Goal: Transaction & Acquisition: Book appointment/travel/reservation

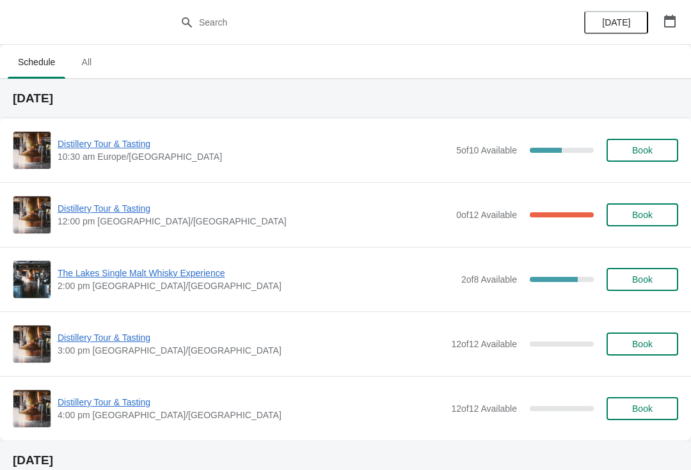
click at [679, 19] on button "button" at bounding box center [669, 21] width 23 height 23
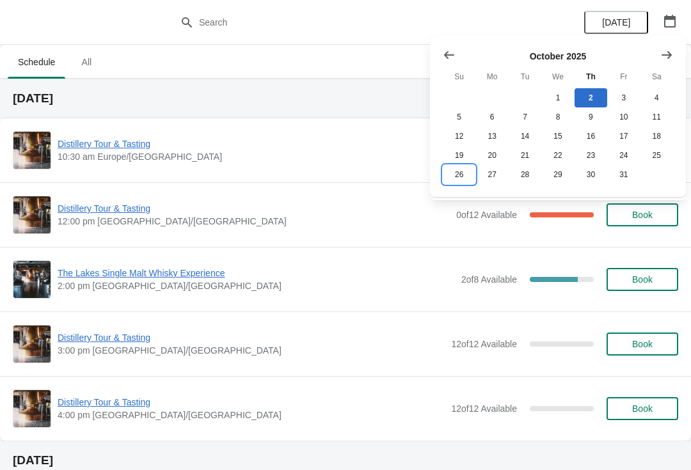
click at [464, 181] on button "26" at bounding box center [459, 174] width 33 height 19
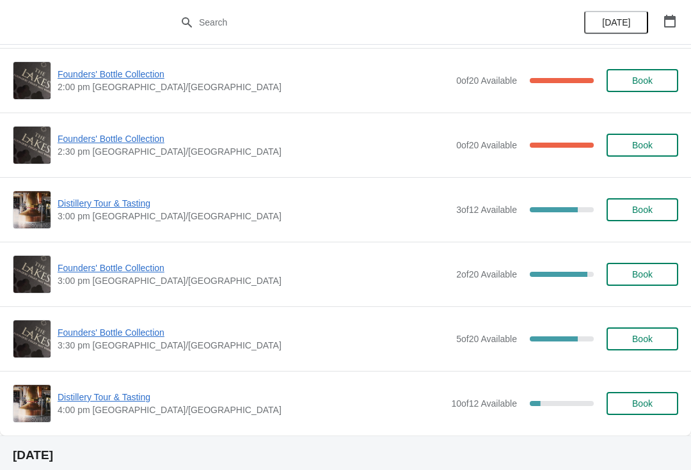
scroll to position [911, 0]
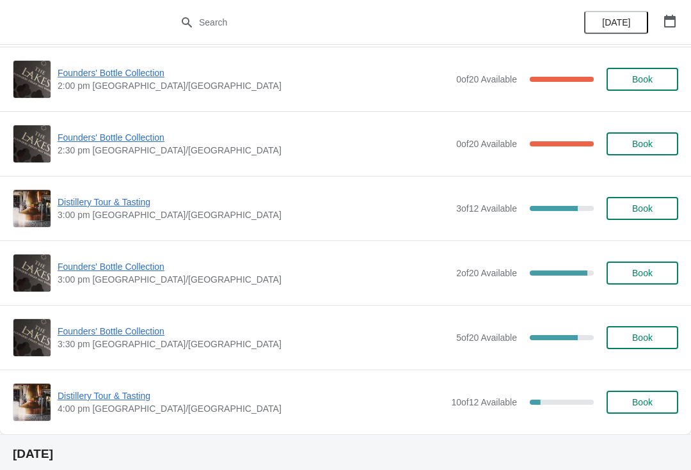
click at [113, 283] on span "3:00 pm [GEOGRAPHIC_DATA]/[GEOGRAPHIC_DATA]" at bounding box center [254, 279] width 392 height 13
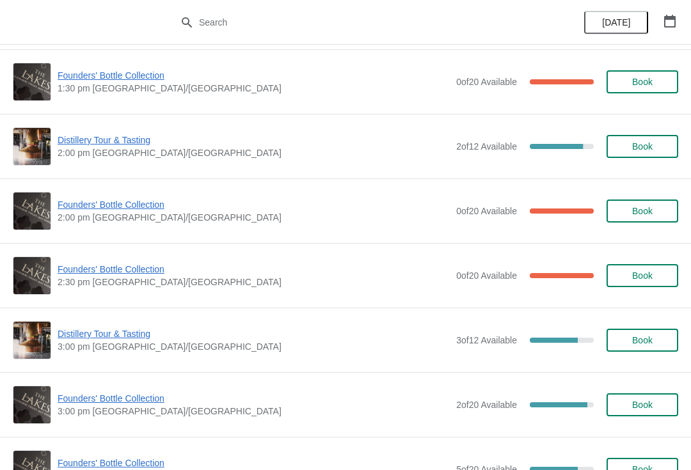
scroll to position [778, 0]
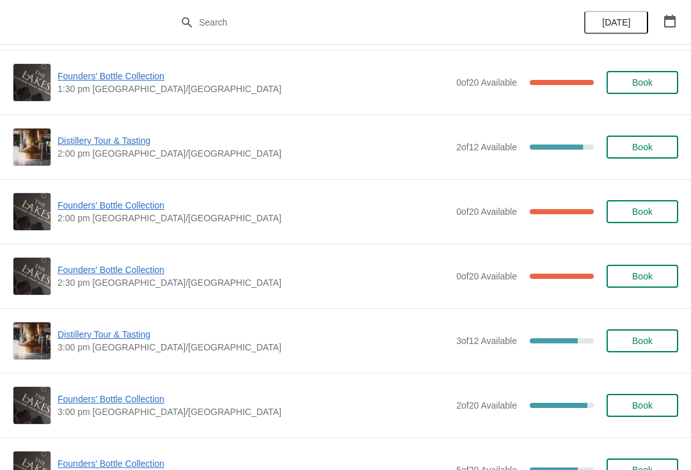
click at [655, 146] on span "Book" at bounding box center [642, 147] width 49 height 10
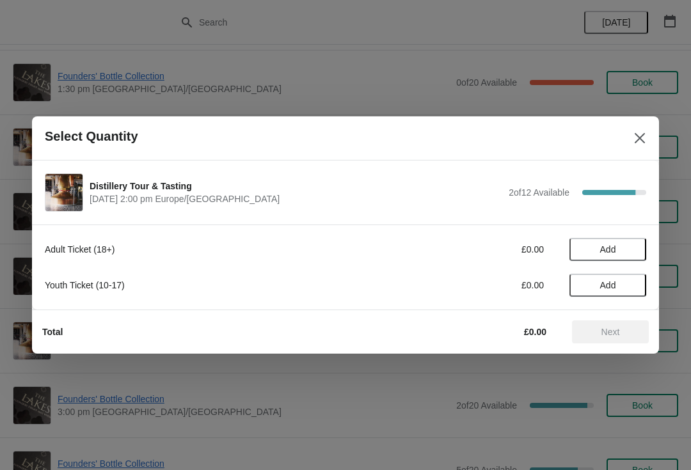
click at [629, 244] on span "Add" at bounding box center [608, 249] width 54 height 10
click at [630, 255] on icon at bounding box center [629, 249] width 13 height 13
click at [634, 248] on icon at bounding box center [629, 249] width 13 height 13
click at [611, 341] on button "Next" at bounding box center [610, 331] width 77 height 23
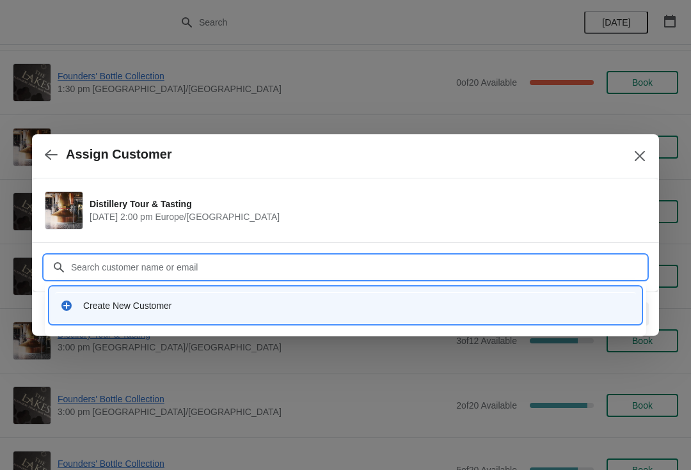
click at [143, 298] on div "Create New Customer" at bounding box center [345, 305] width 581 height 26
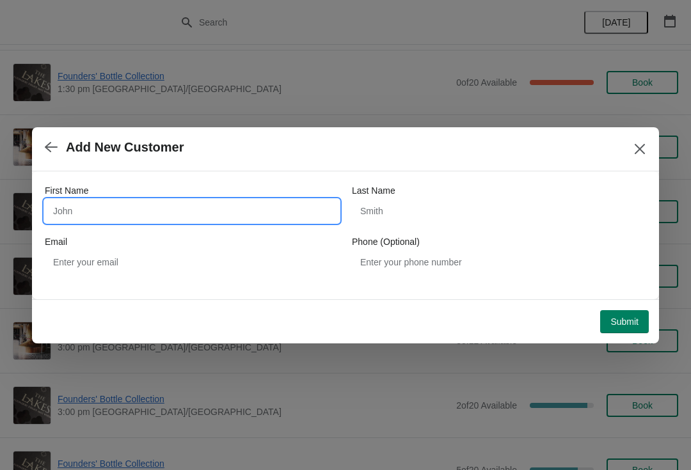
click at [184, 210] on input "First Name" at bounding box center [192, 211] width 294 height 23
type input "[PERSON_NAME]"
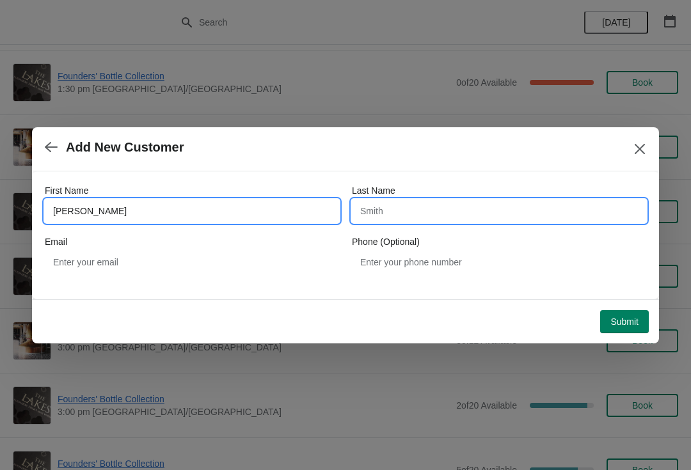
click at [440, 214] on input "Last Name" at bounding box center [499, 211] width 294 height 23
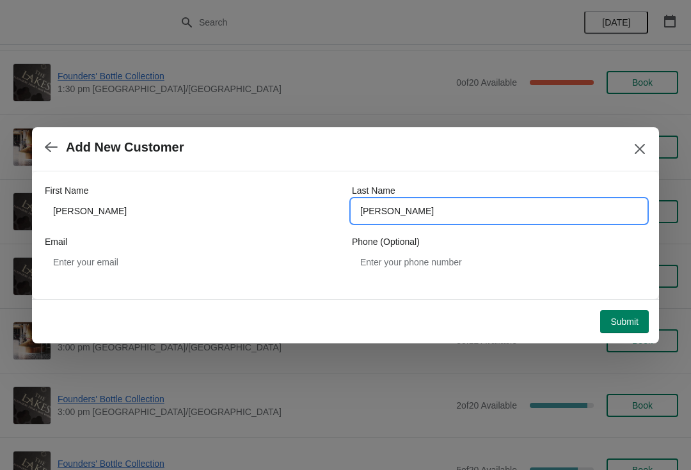
type input "[PERSON_NAME]"
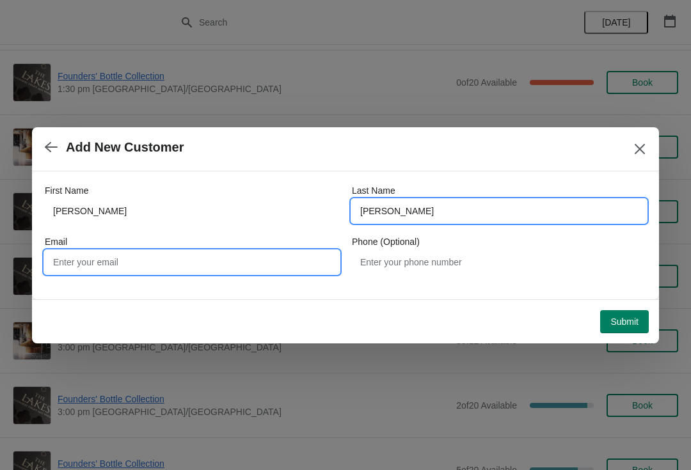
click at [148, 269] on input "Email" at bounding box center [192, 262] width 294 height 23
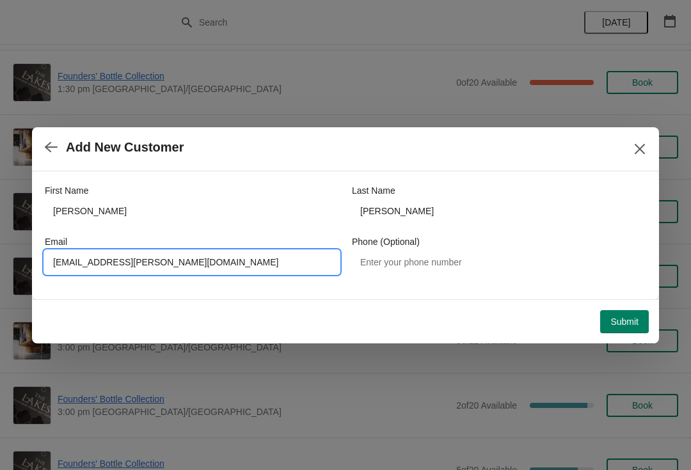
type input "[EMAIL_ADDRESS][PERSON_NAME][DOMAIN_NAME]"
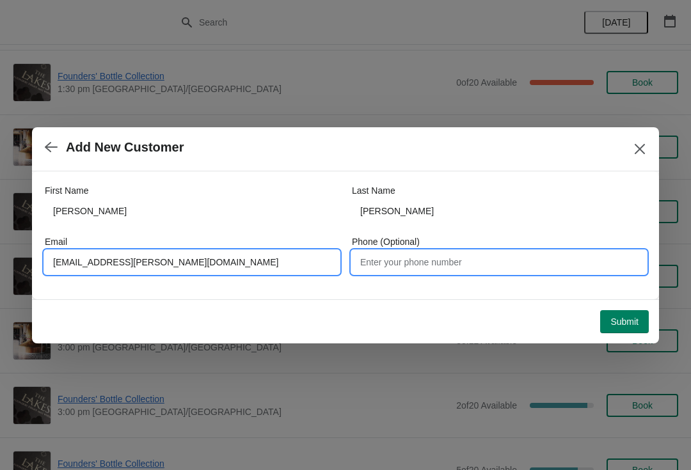
click at [455, 273] on input "Phone (Optional)" at bounding box center [499, 262] width 294 height 23
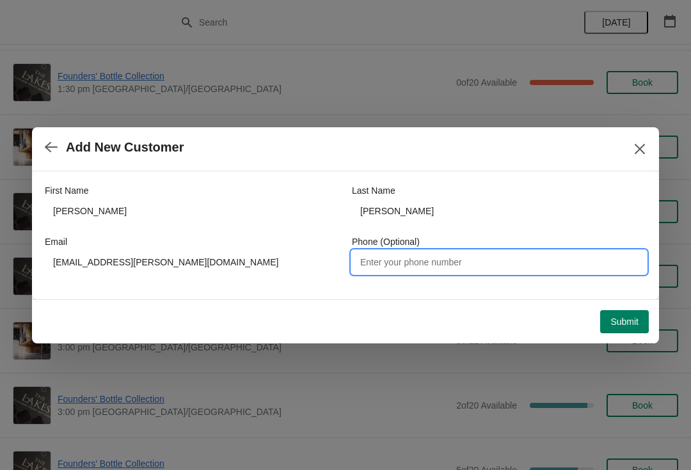
click at [427, 256] on input "Phone (Optional)" at bounding box center [499, 262] width 294 height 23
type input "07774718540"
click at [611, 331] on button "Submit" at bounding box center [624, 321] width 49 height 23
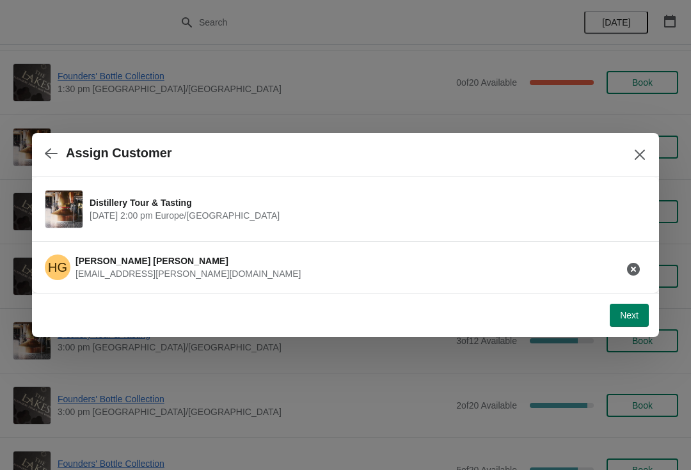
click at [625, 325] on button "Next" at bounding box center [629, 315] width 39 height 23
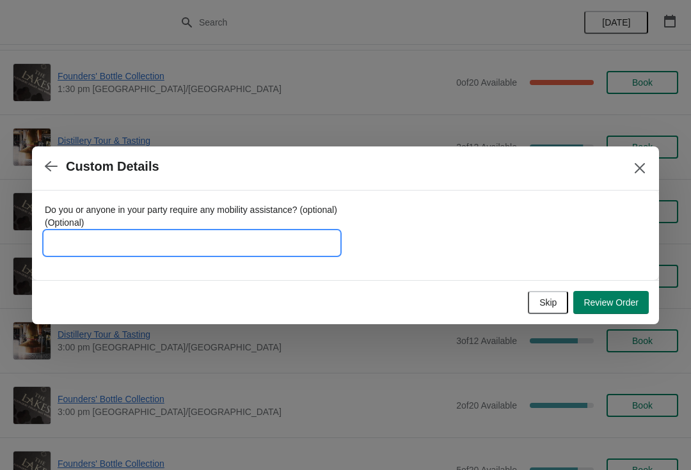
click at [166, 251] on input "Do you or anyone in your party require any mobility assistance? (optional) (Opt…" at bounding box center [192, 243] width 294 height 23
type input "Founder 913"
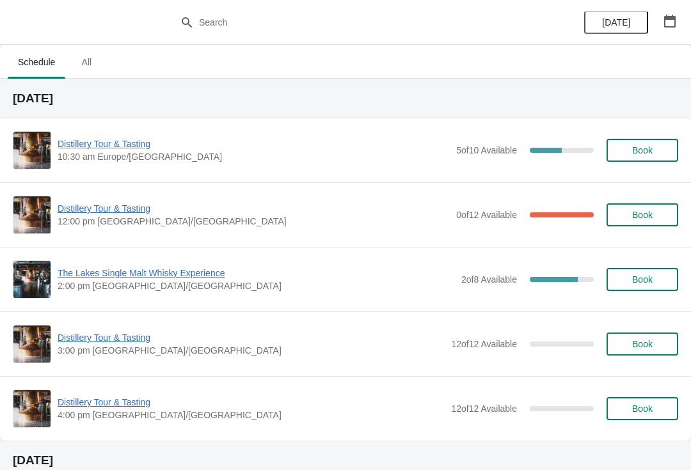
click at [676, 31] on button "button" at bounding box center [669, 21] width 23 height 23
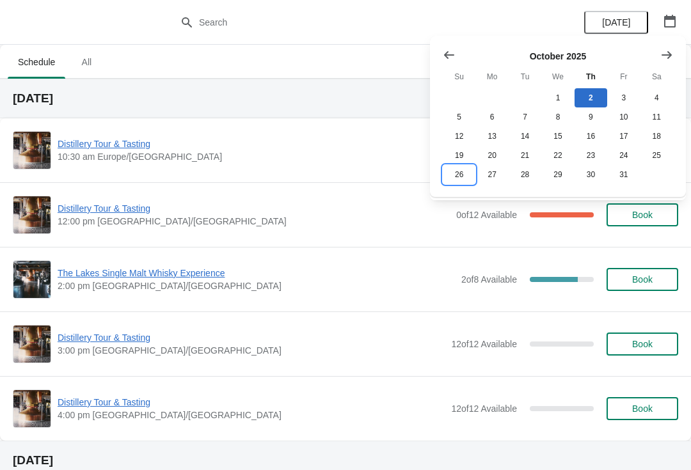
click at [457, 178] on button "26" at bounding box center [459, 174] width 33 height 19
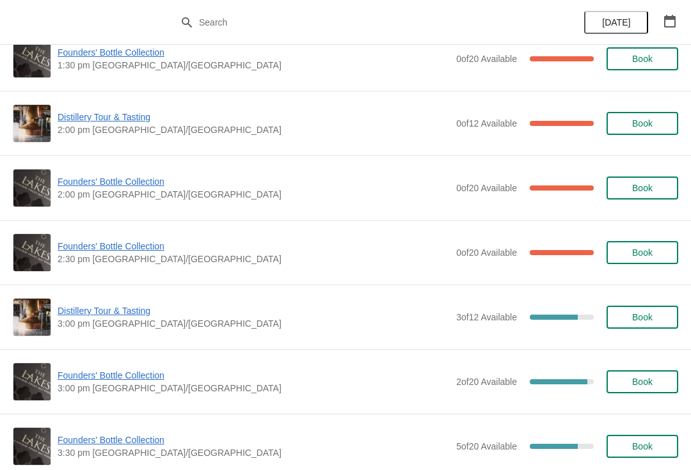
scroll to position [803, 0]
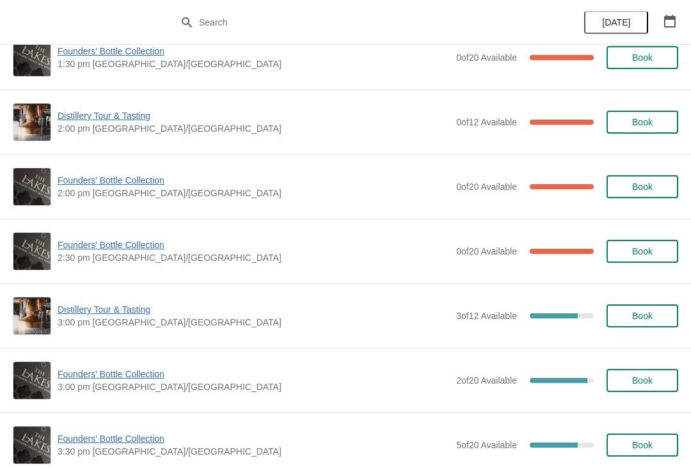
click at [114, 379] on span "Founders' Bottle Collection" at bounding box center [254, 374] width 392 height 13
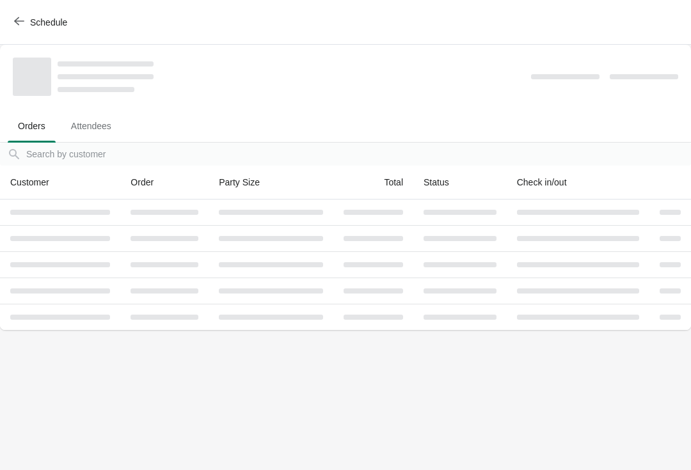
scroll to position [0, 0]
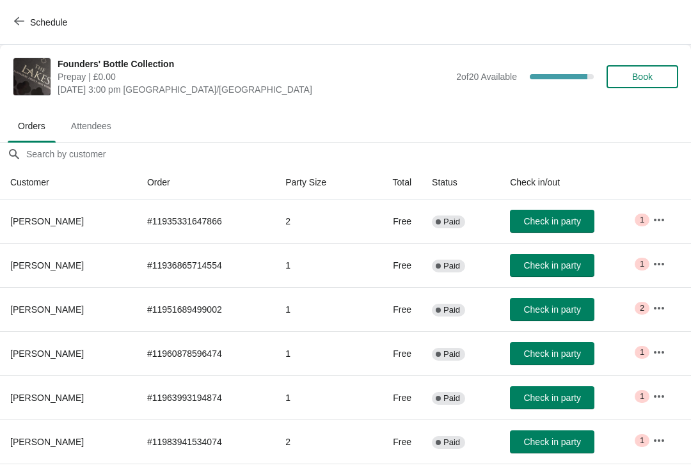
click at [661, 74] on span "Book" at bounding box center [642, 77] width 49 height 10
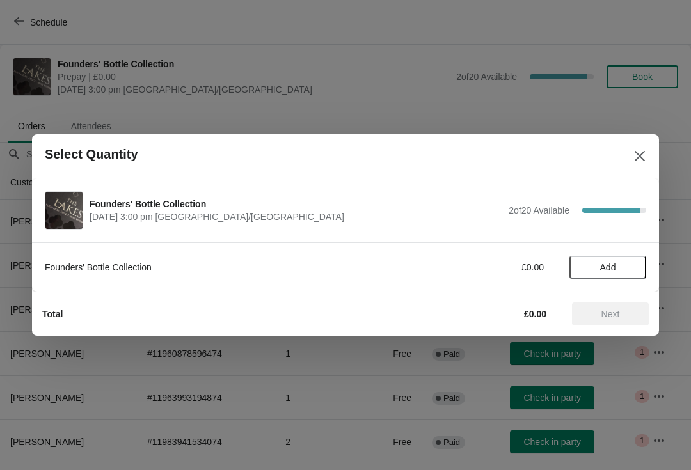
click at [626, 266] on span "Add" at bounding box center [608, 267] width 54 height 10
click at [630, 313] on span "Next" at bounding box center [610, 314] width 56 height 10
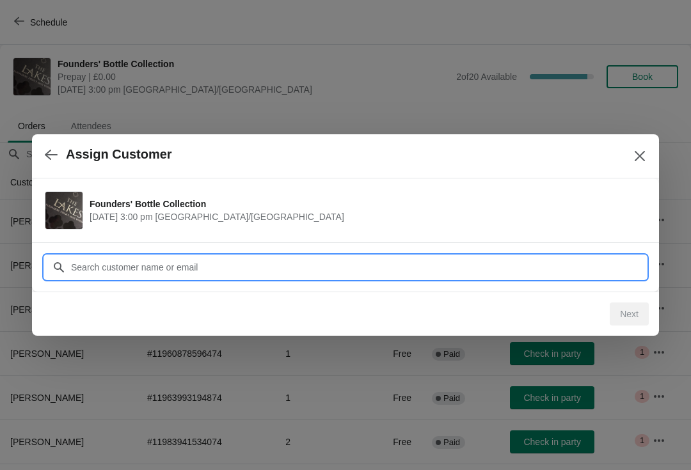
click at [266, 263] on input "Customer" at bounding box center [358, 267] width 576 height 23
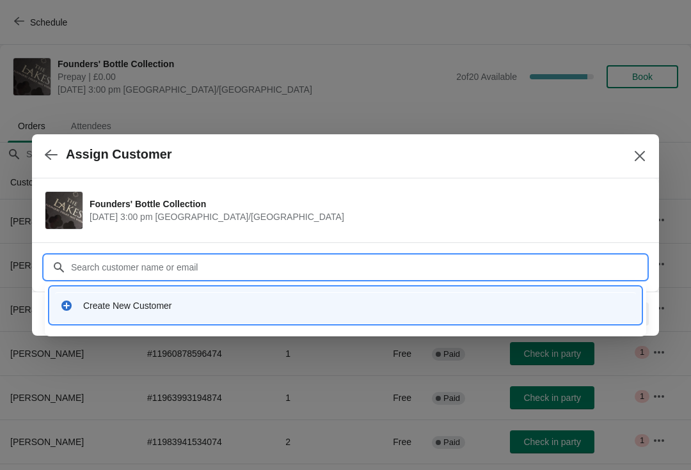
click at [177, 310] on div "Create New Customer" at bounding box center [356, 305] width 547 height 13
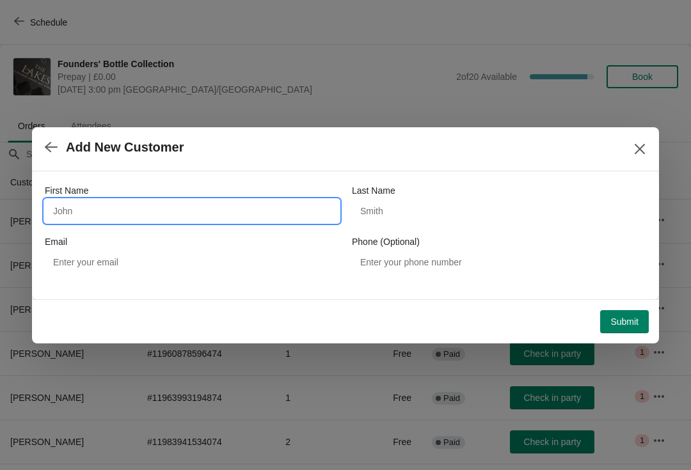
click at [177, 208] on input "First Name" at bounding box center [192, 211] width 294 height 23
type input "[PERSON_NAME]"
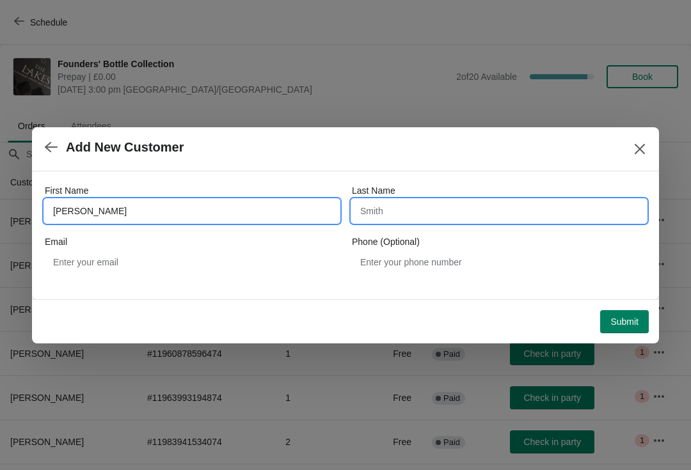
click at [443, 218] on input "Last Name" at bounding box center [499, 211] width 294 height 23
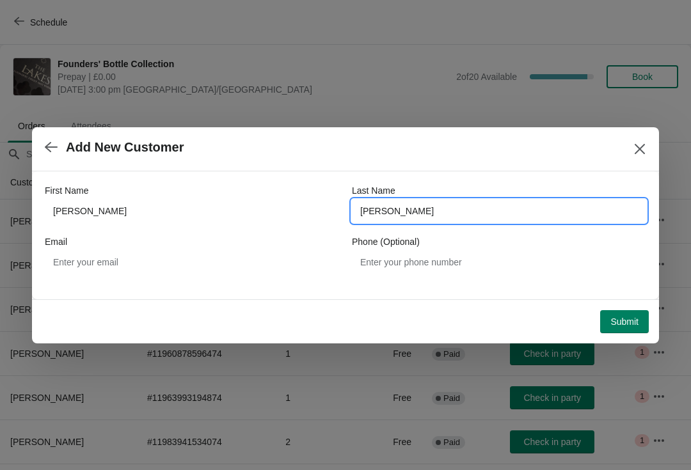
type input "[PERSON_NAME]"
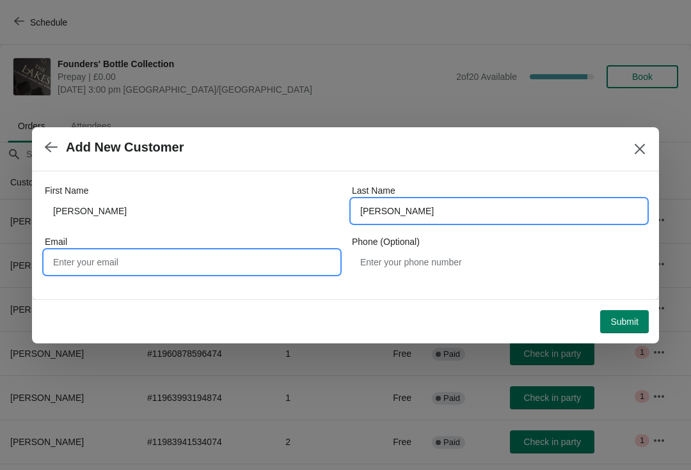
click at [186, 265] on input "Email" at bounding box center [192, 262] width 294 height 23
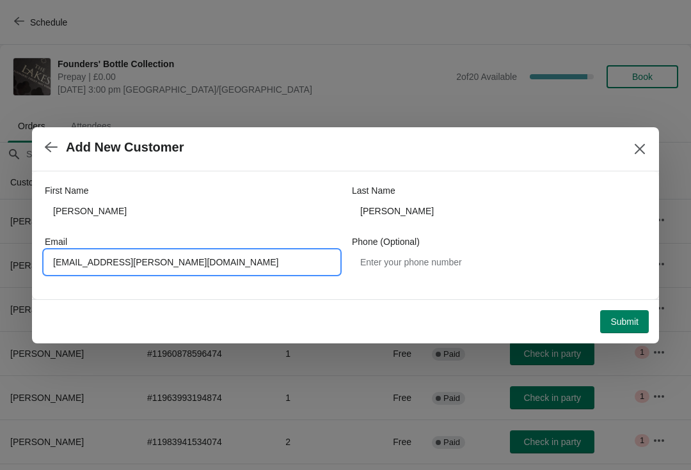
type input "[EMAIL_ADDRESS][PERSON_NAME][DOMAIN_NAME]"
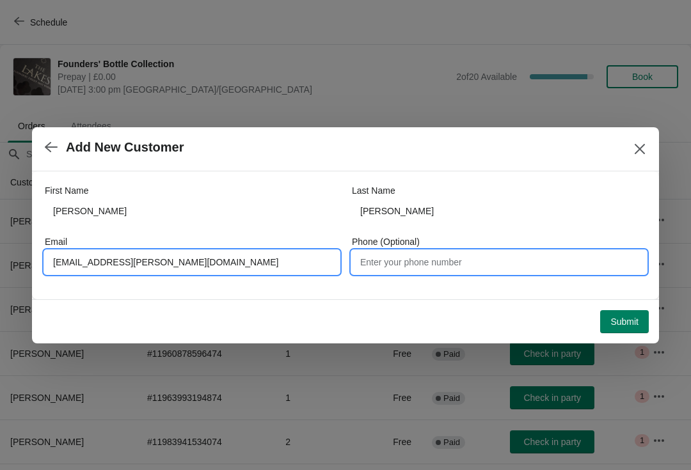
click at [462, 268] on input "Phone (Optional)" at bounding box center [499, 262] width 294 height 23
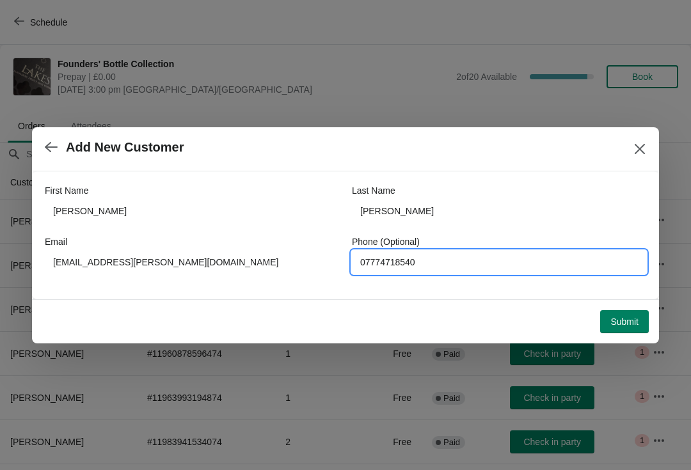
type input "07774718540"
click at [628, 324] on span "Submit" at bounding box center [624, 322] width 28 height 10
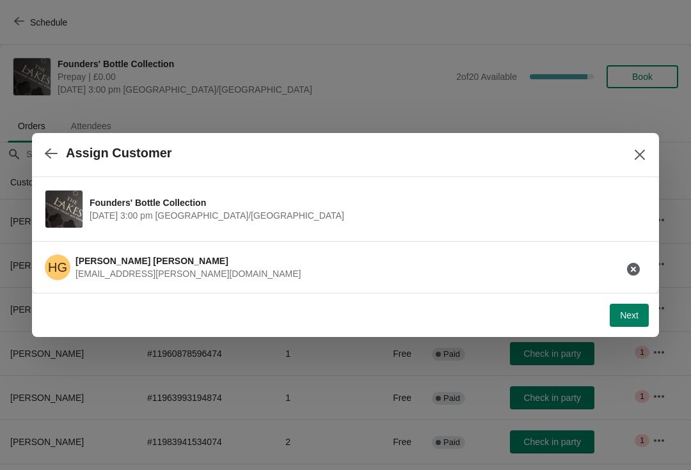
click at [634, 334] on div "Next" at bounding box center [345, 315] width 627 height 44
click at [632, 325] on button "Next" at bounding box center [629, 315] width 39 height 23
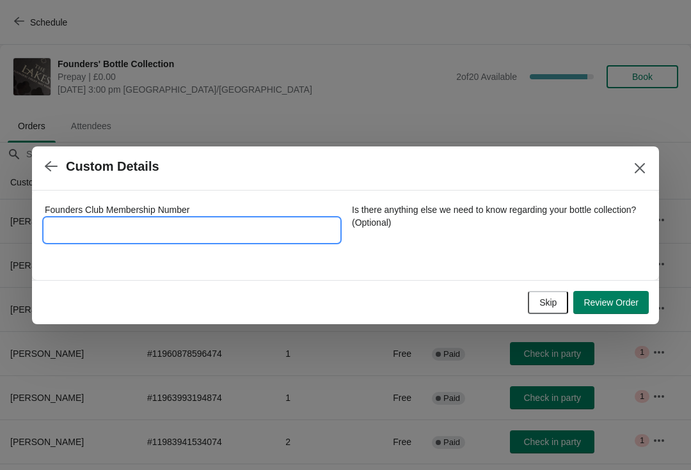
click at [146, 236] on input "Founders Club Membership Number" at bounding box center [192, 230] width 294 height 23
type input "9132016"
click at [633, 307] on span "Review Order" at bounding box center [610, 302] width 55 height 10
